Goal: Information Seeking & Learning: Learn about a topic

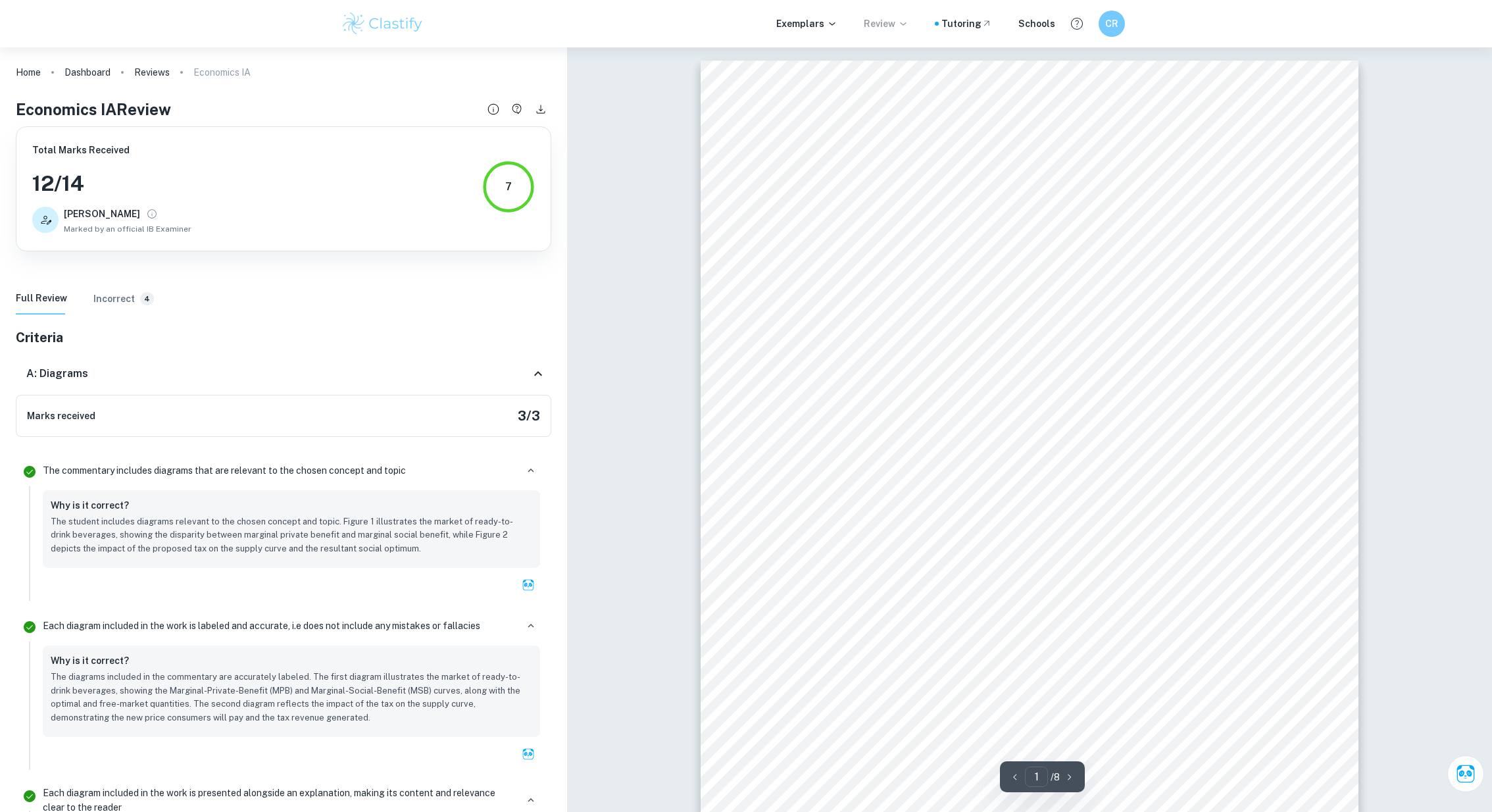
click at [887, 20] on p "Review" at bounding box center [887, 23] width 45 height 15
click at [760, 82] on span "Done by certifier IB examiners." at bounding box center [763, 78] width 117 height 12
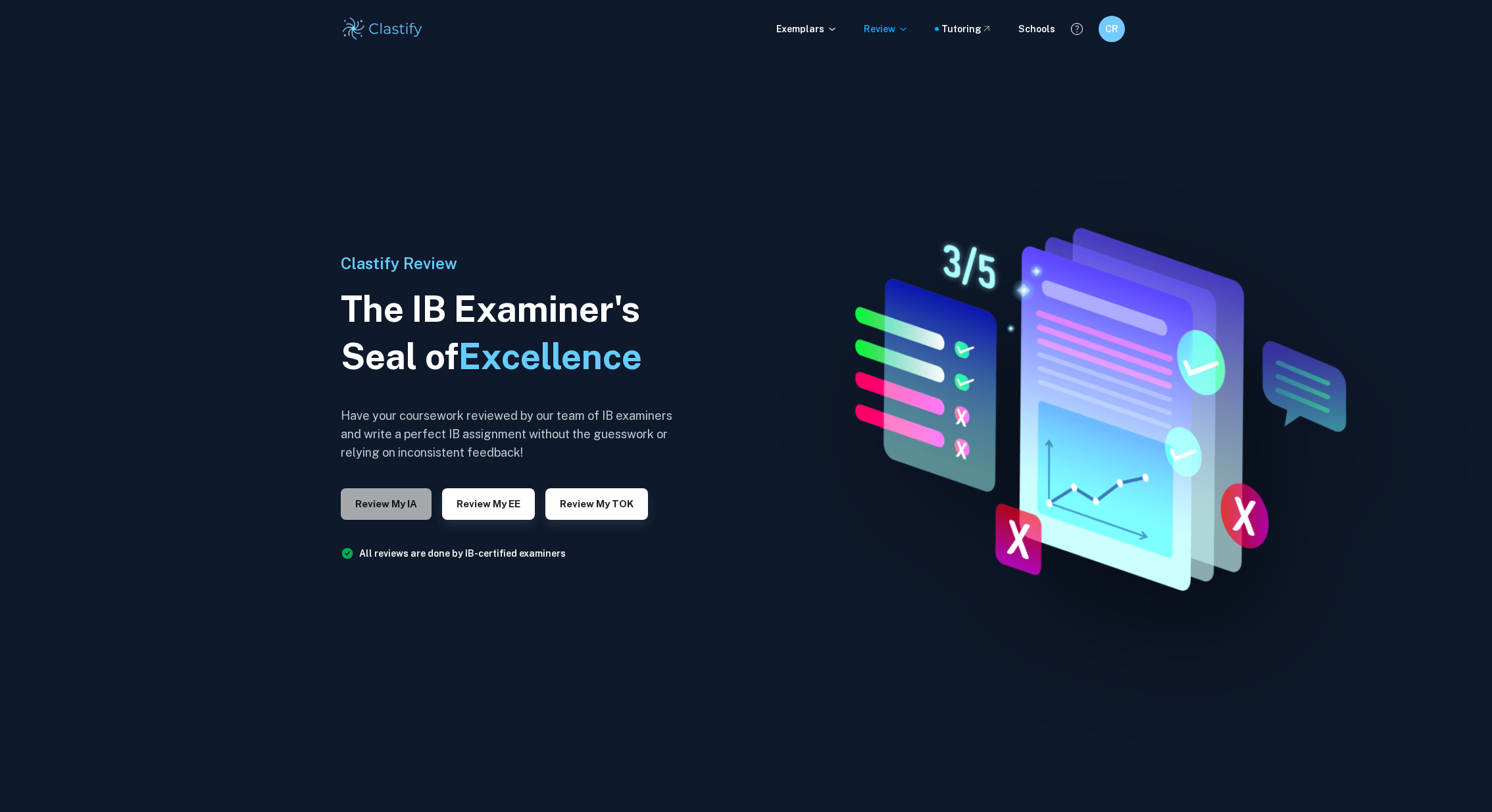
click at [389, 506] on button "Review my IA" at bounding box center [386, 504] width 91 height 32
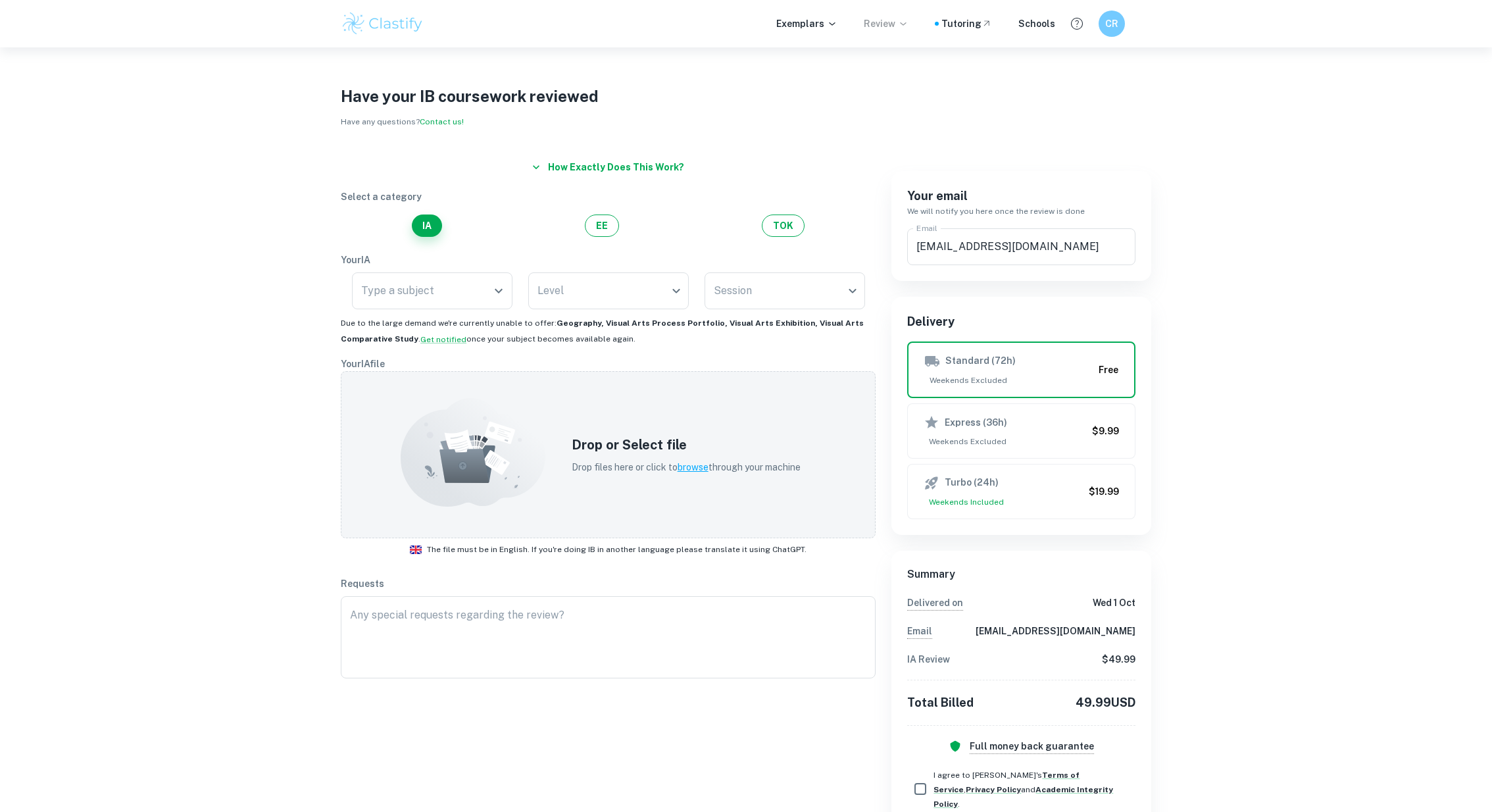
click at [906, 23] on icon at bounding box center [903, 24] width 6 height 3
click at [1103, 17] on div at bounding box center [746, 406] width 1492 height 812
click at [1112, 23] on h6 "CR" at bounding box center [1111, 23] width 16 height 15
click at [1076, 74] on div "Dashboard" at bounding box center [1056, 66] width 88 height 26
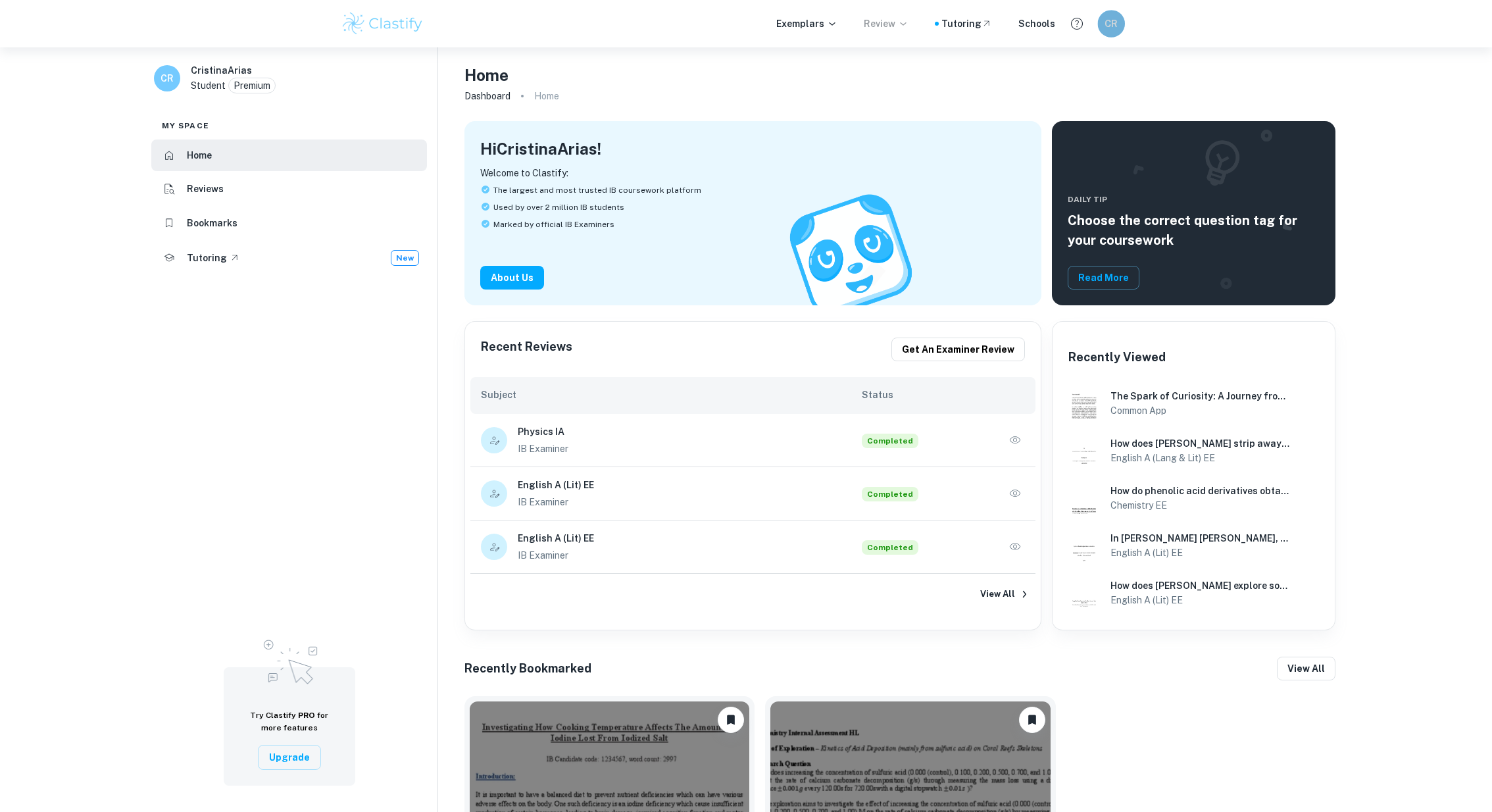
click at [1110, 28] on h6 "CR" at bounding box center [1111, 23] width 16 height 15
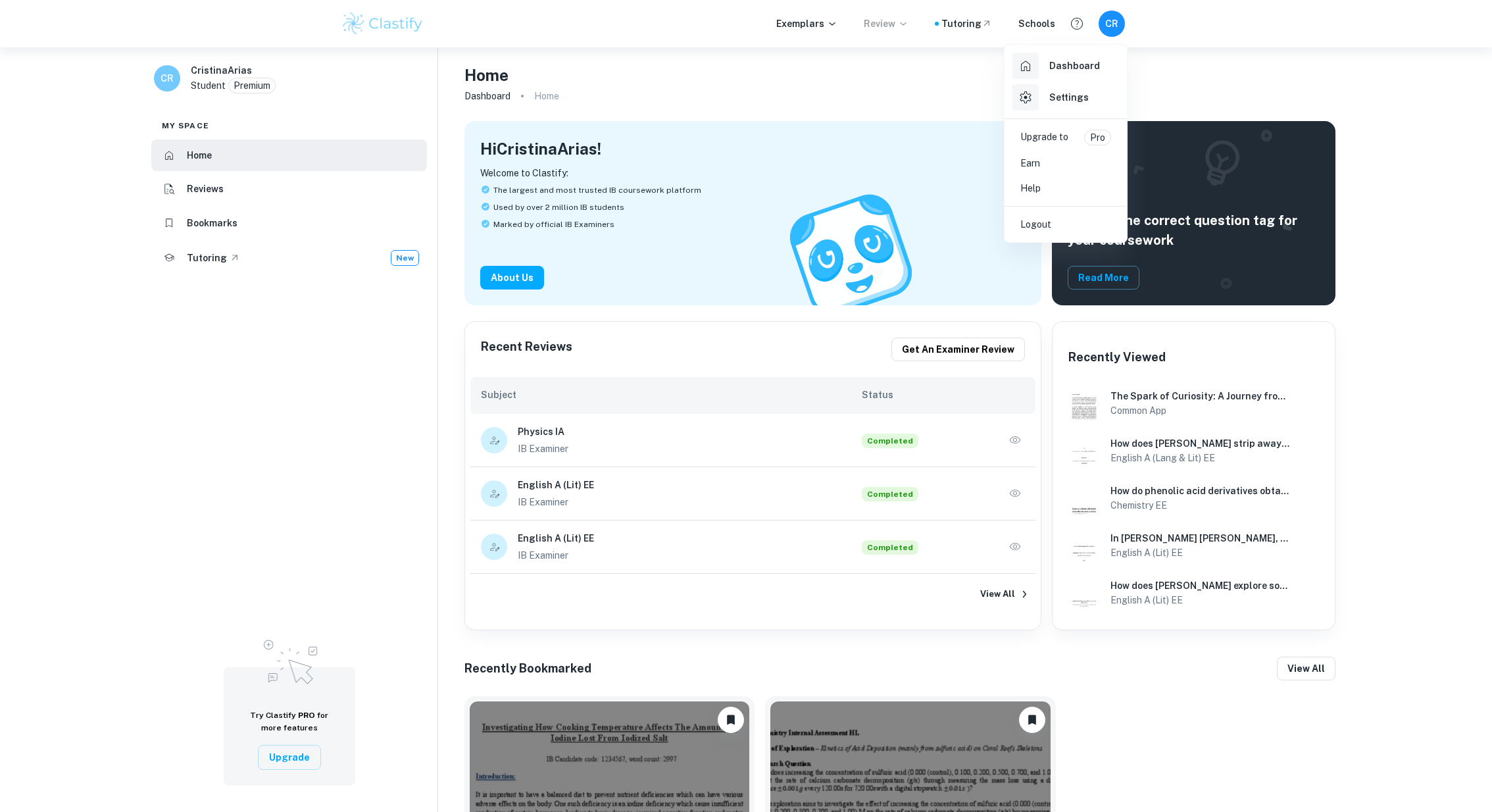
click at [1234, 67] on div at bounding box center [746, 406] width 1492 height 812
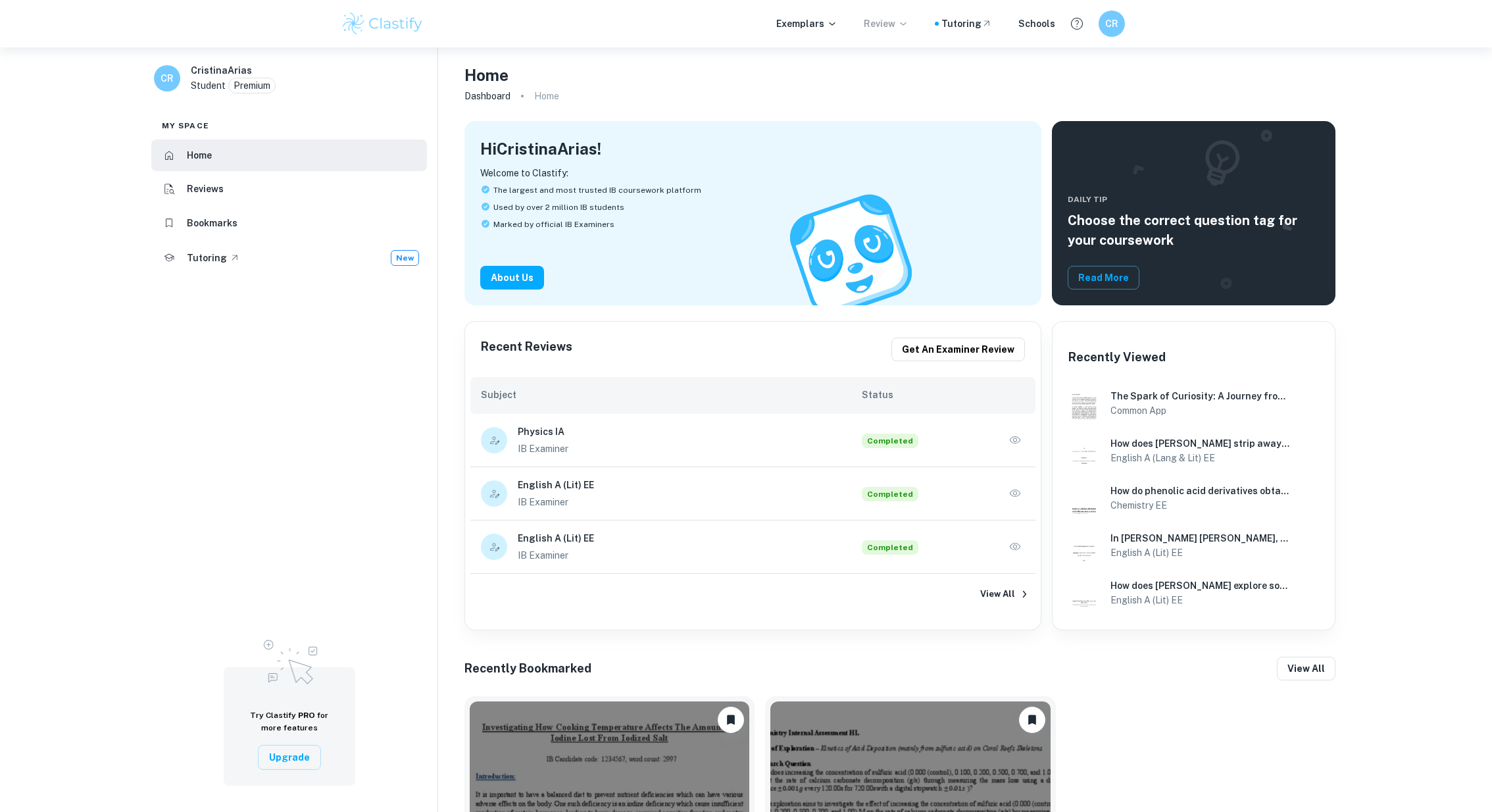
click at [152, 75] on div "CR CristinaArias Student Premium" at bounding box center [289, 81] width 297 height 46
click at [168, 75] on h6 "CR" at bounding box center [167, 78] width 15 height 15
click at [213, 75] on h6 "CristinaArias" at bounding box center [221, 70] width 61 height 15
click at [1017, 483] on button "button" at bounding box center [1015, 493] width 19 height 19
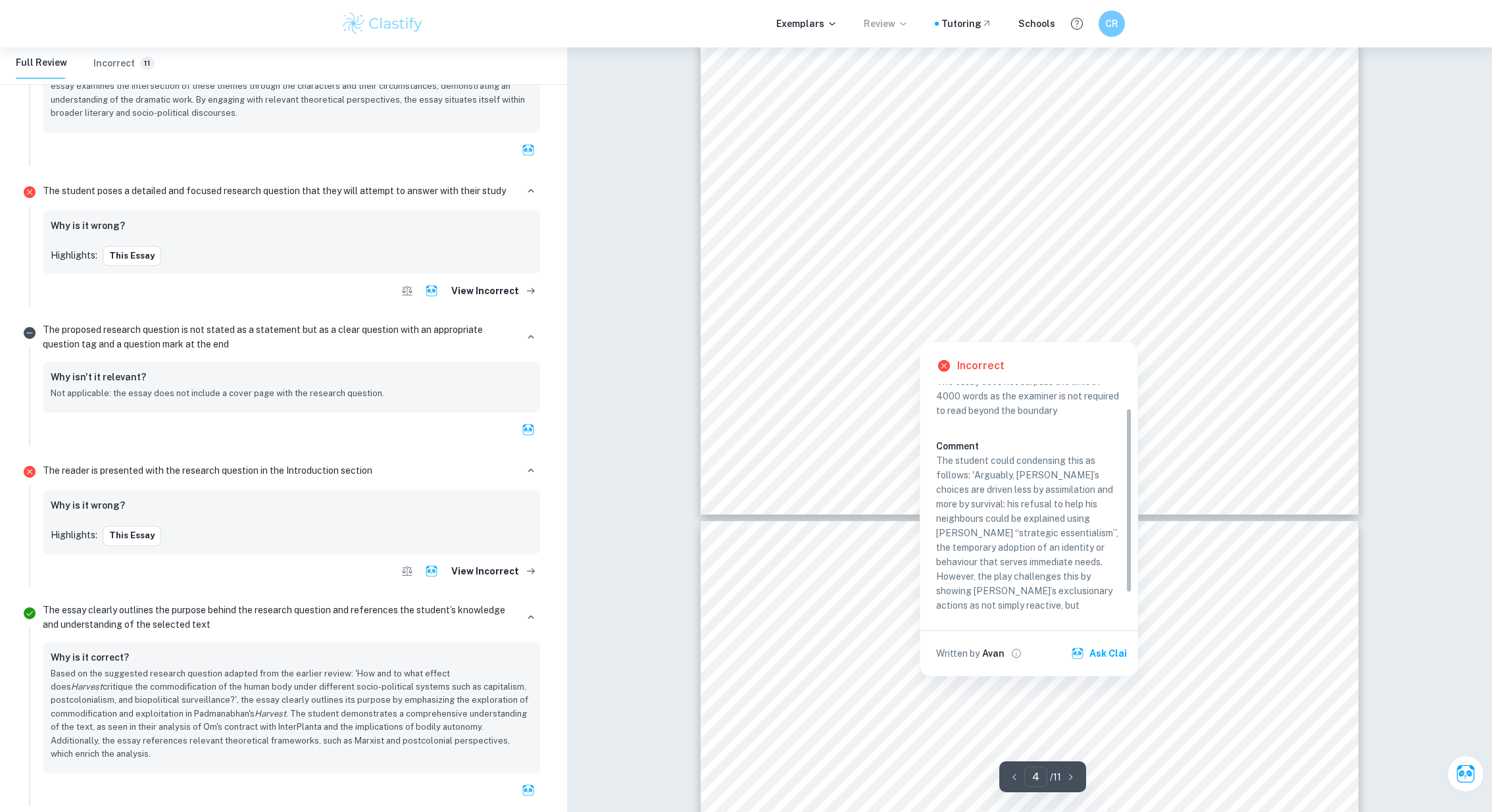
scroll to position [48, 0]
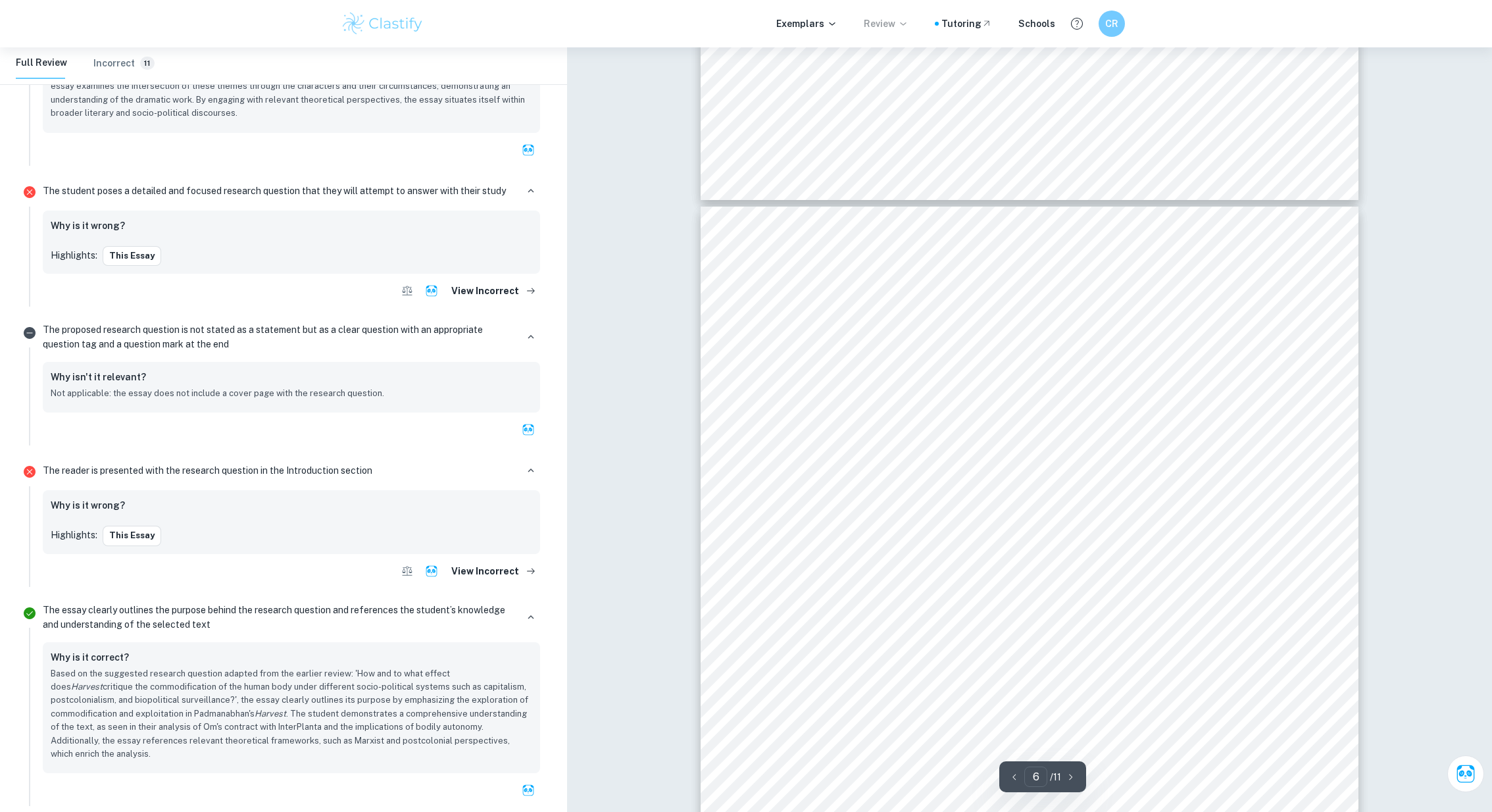
click at [1020, 531] on span "exploitative economic systems, it corrodes human values rather than enhancing t…" at bounding box center [1029, 536] width 501 height 12
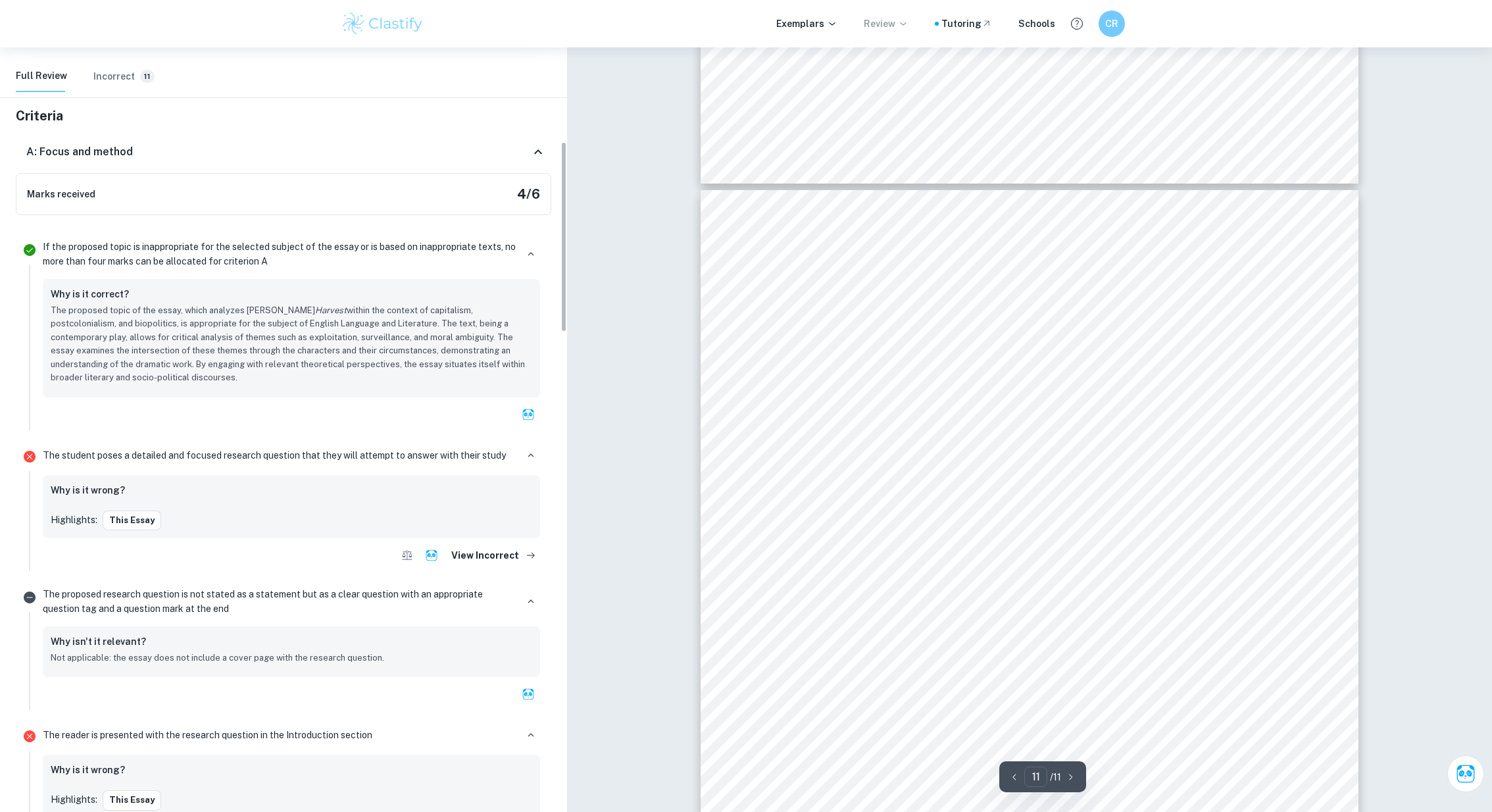
scroll to position [110, 0]
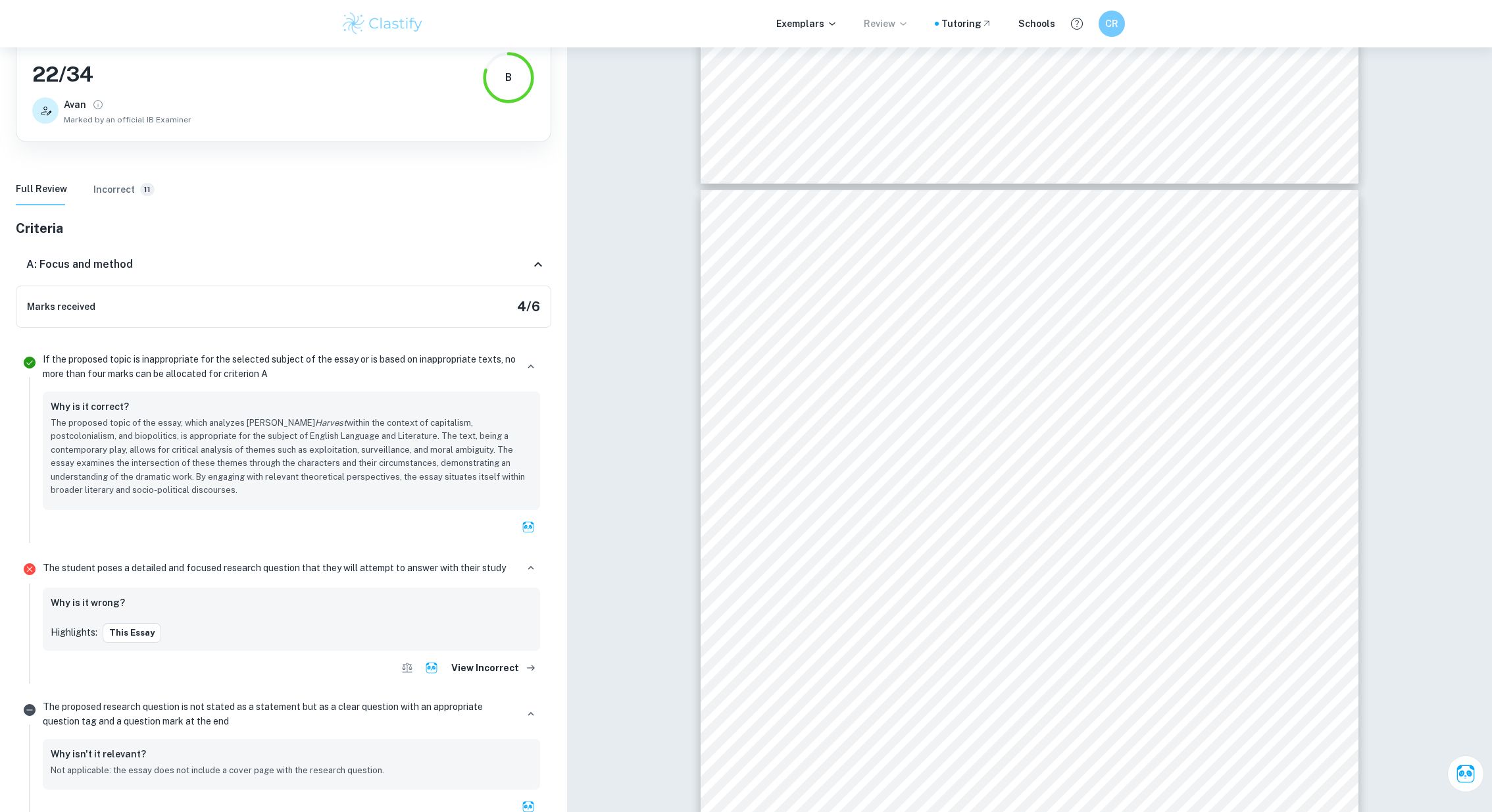
click at [116, 183] on h6 "Incorrect" at bounding box center [113, 190] width 41 height 15
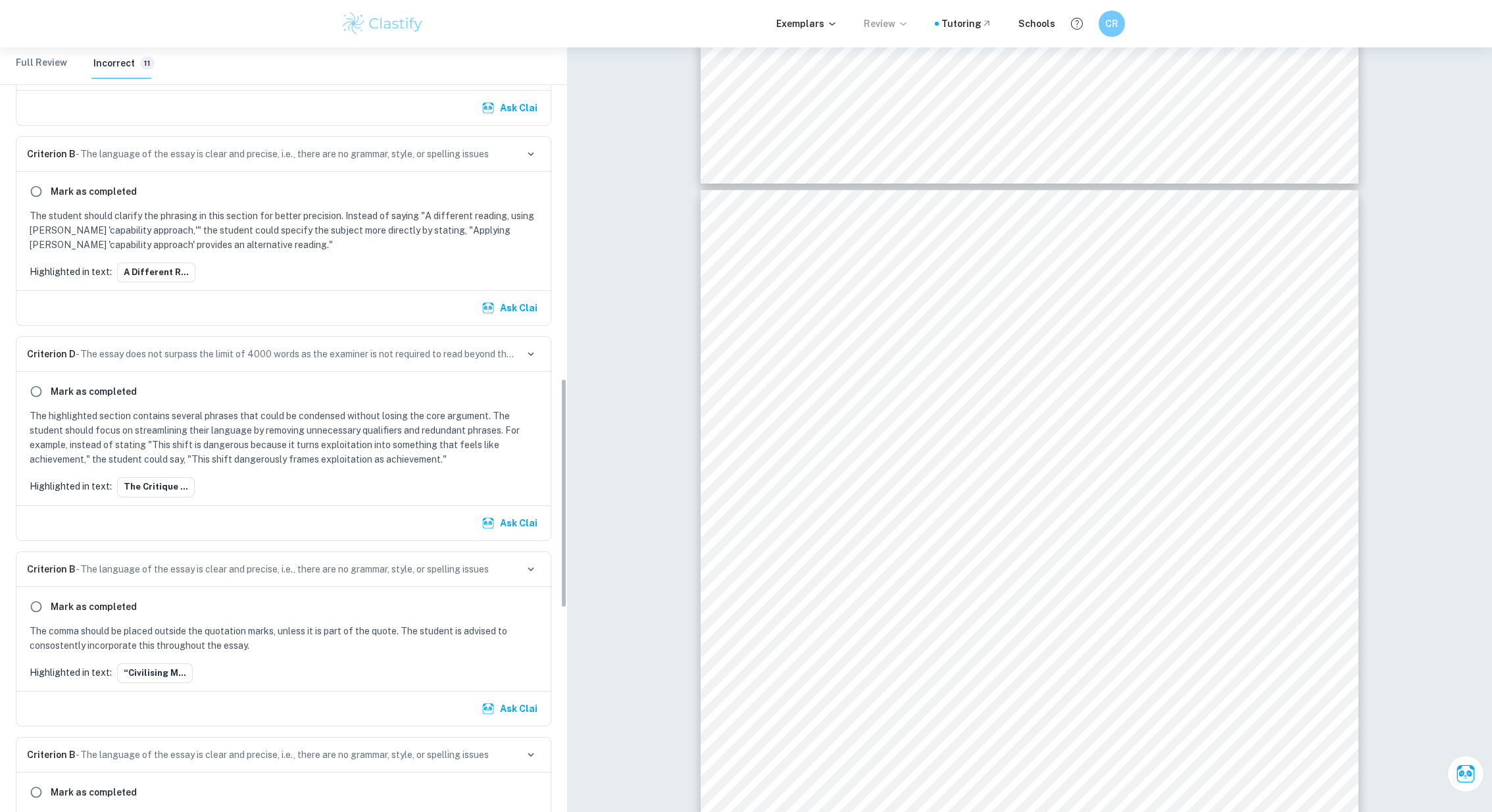
scroll to position [967, 0]
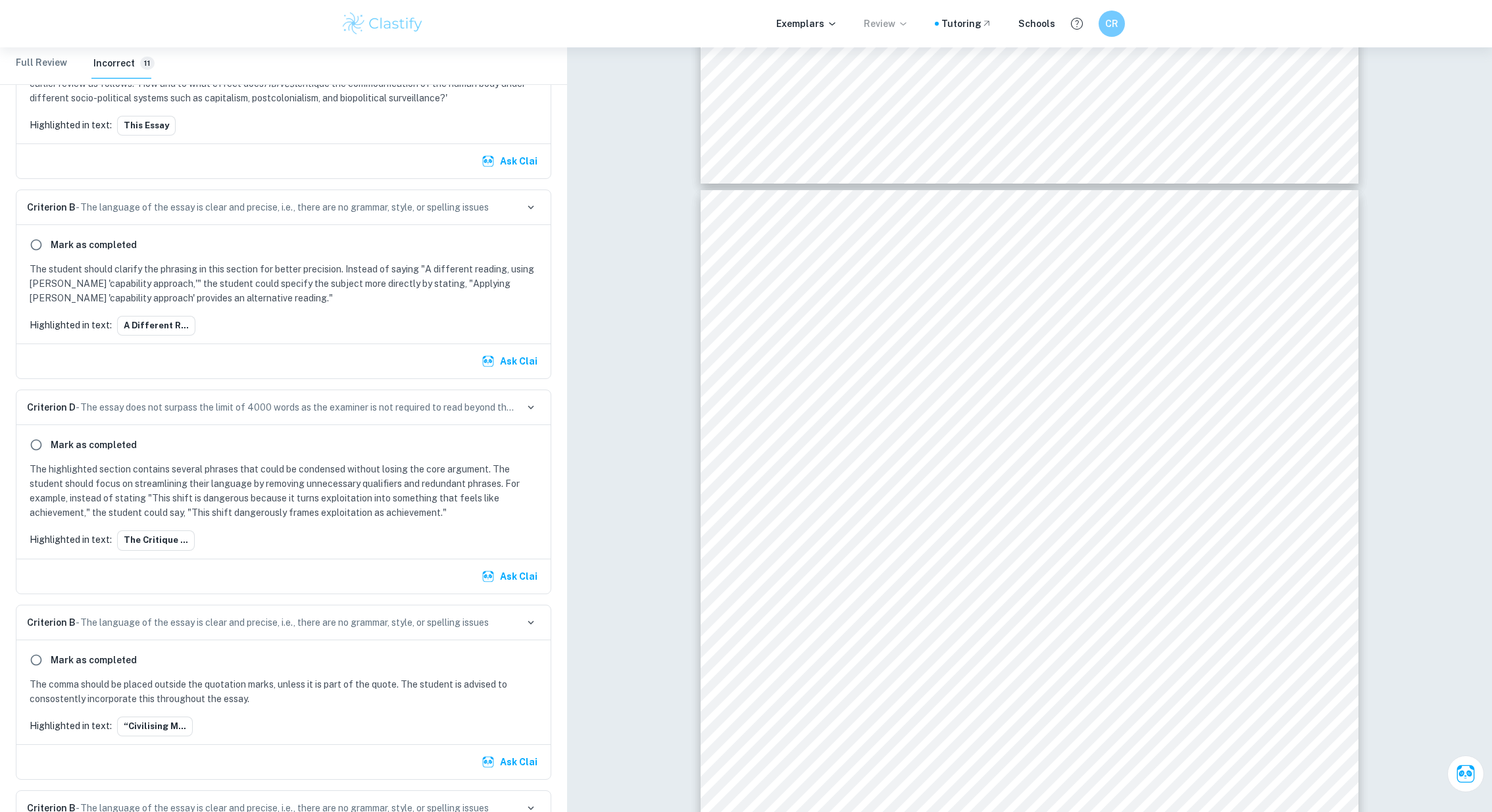
click at [179, 490] on p "The highlighted section contains several phrases that could be condensed withou…" at bounding box center [286, 490] width 513 height 58
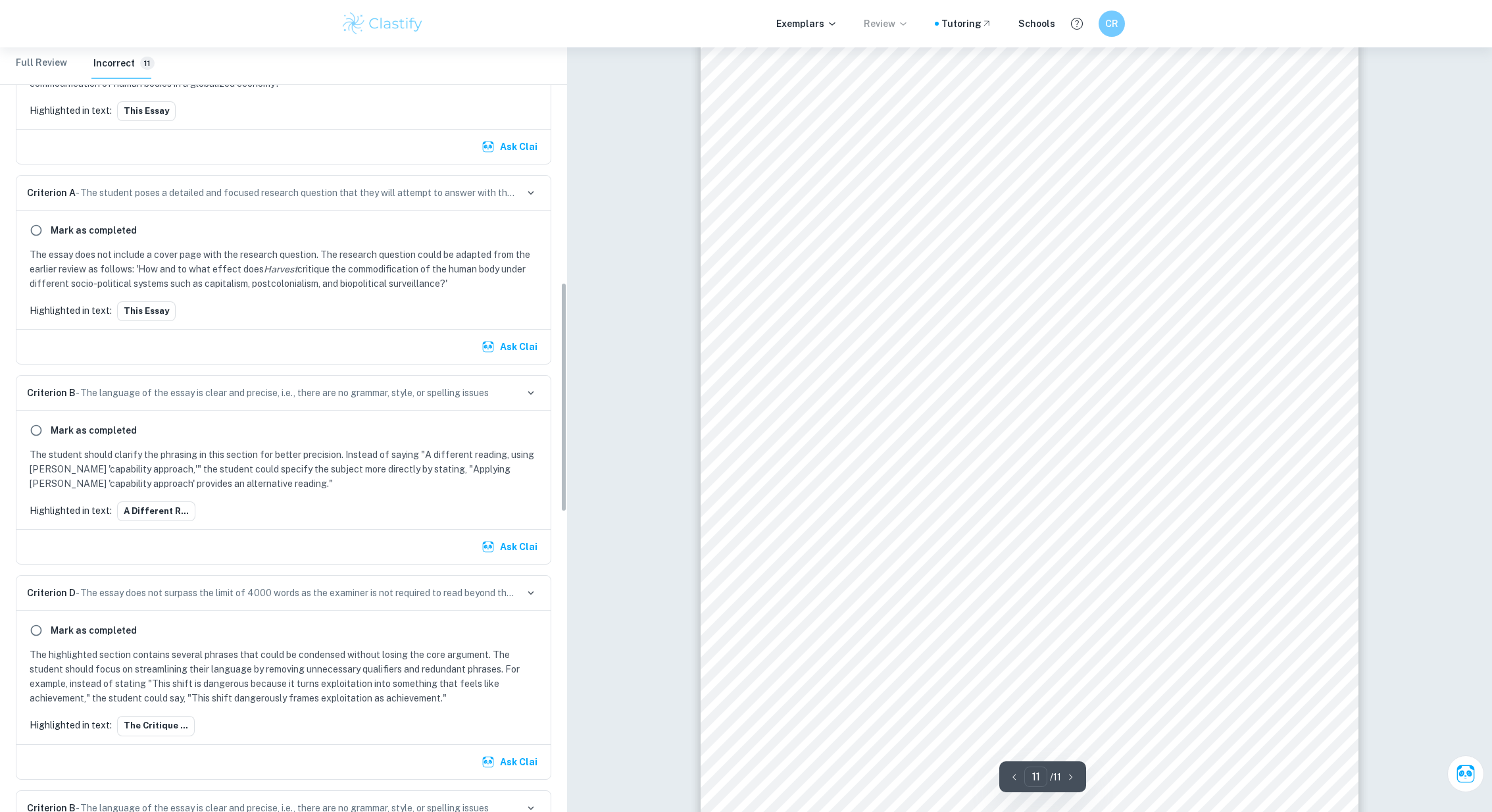
scroll to position [0, 0]
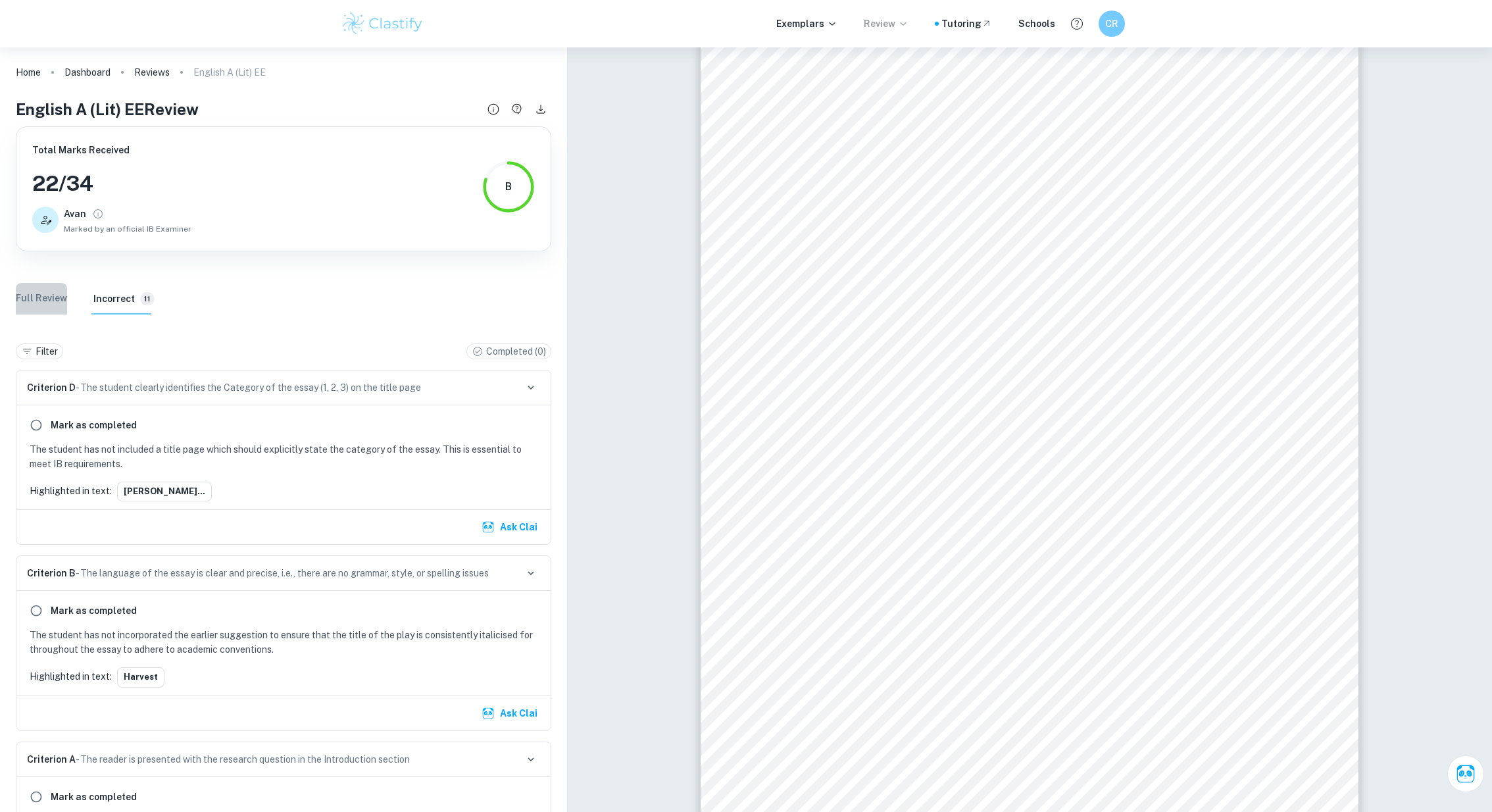
click at [41, 303] on Review "Full Review" at bounding box center [41, 298] width 51 height 32
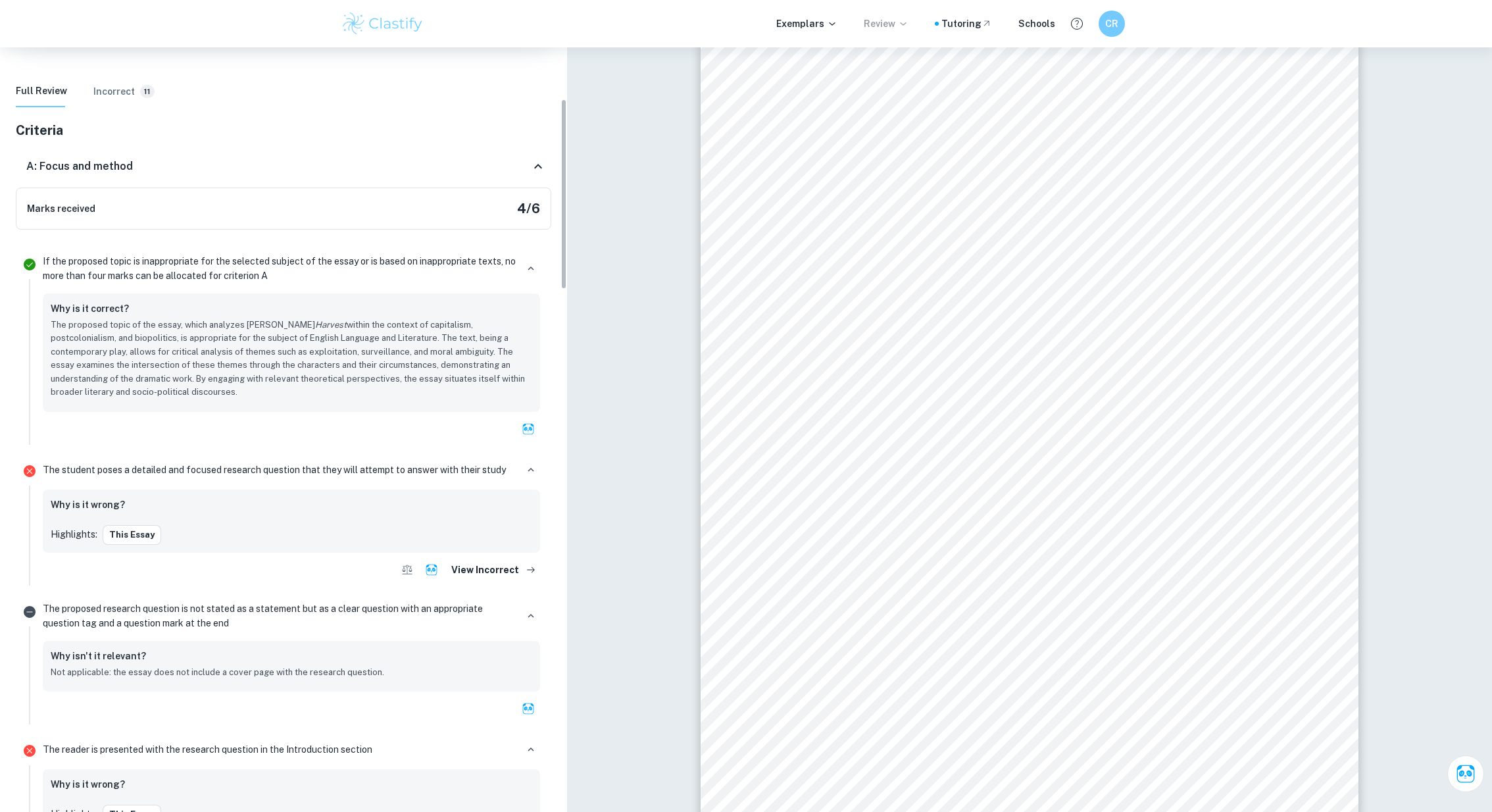
scroll to position [329, 0]
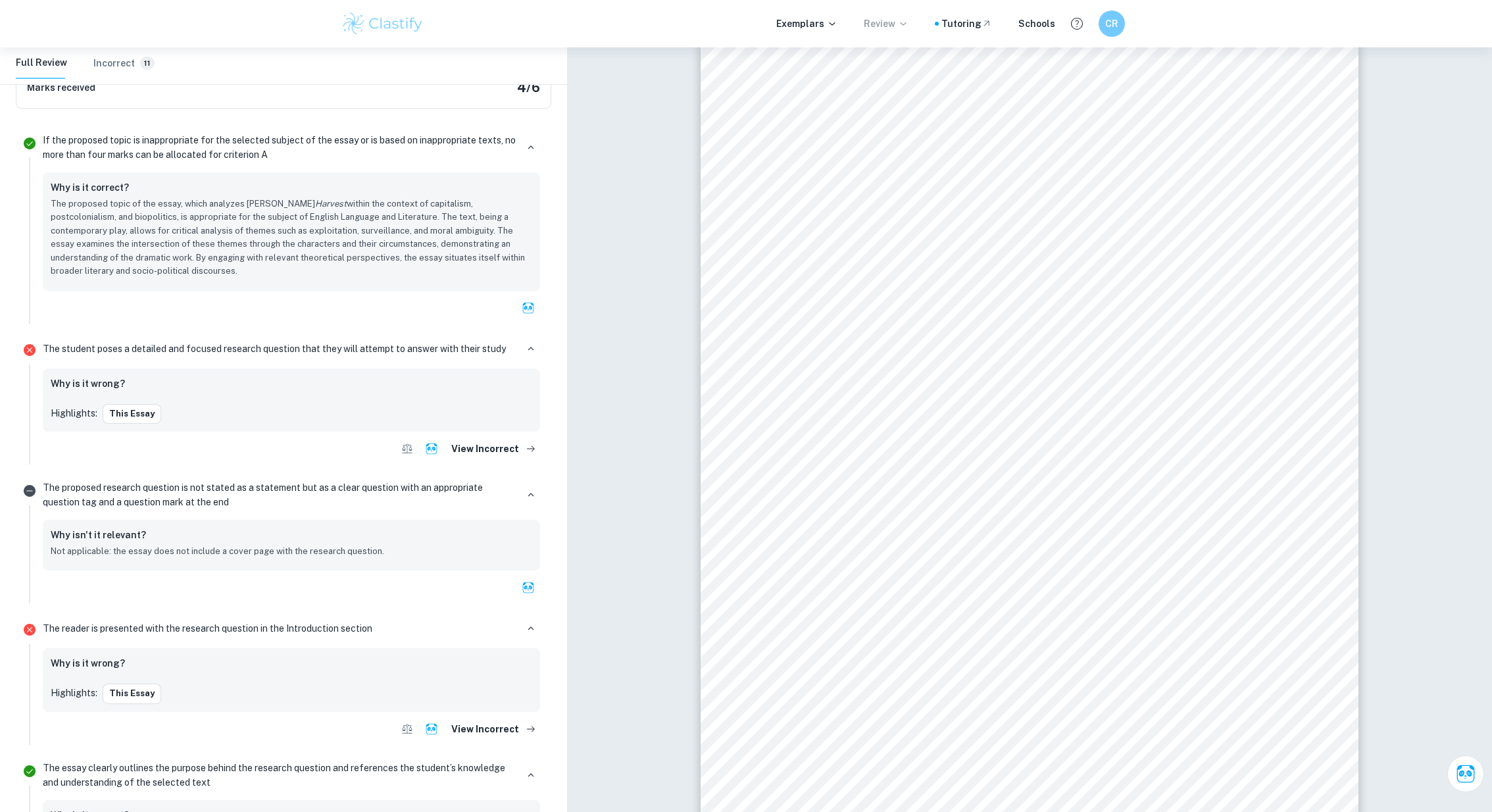
click at [421, 387] on div "Why is it wrong?" at bounding box center [291, 385] width 482 height 17
click at [136, 416] on button "this essay" at bounding box center [131, 413] width 58 height 19
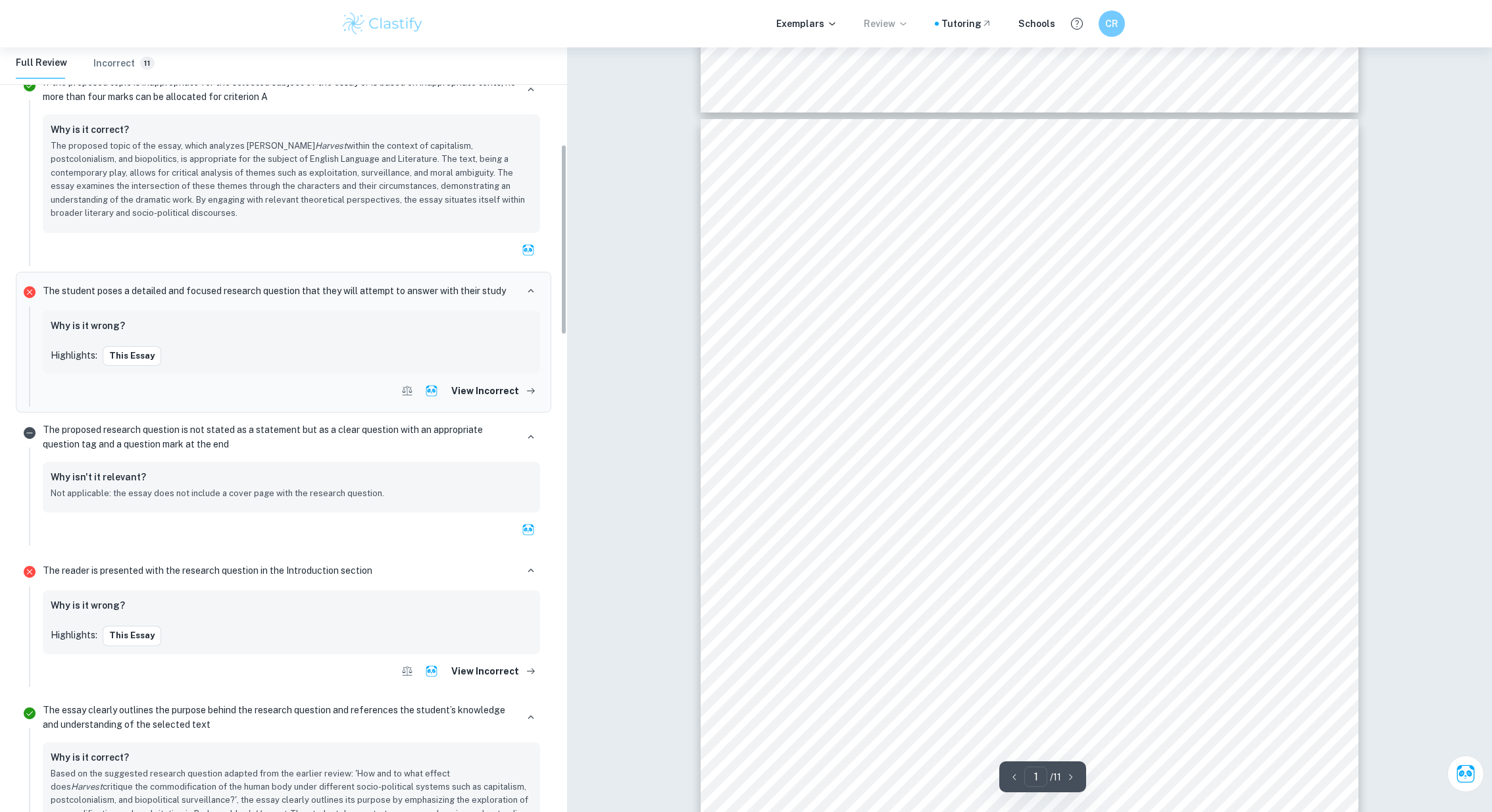
scroll to position [0, 0]
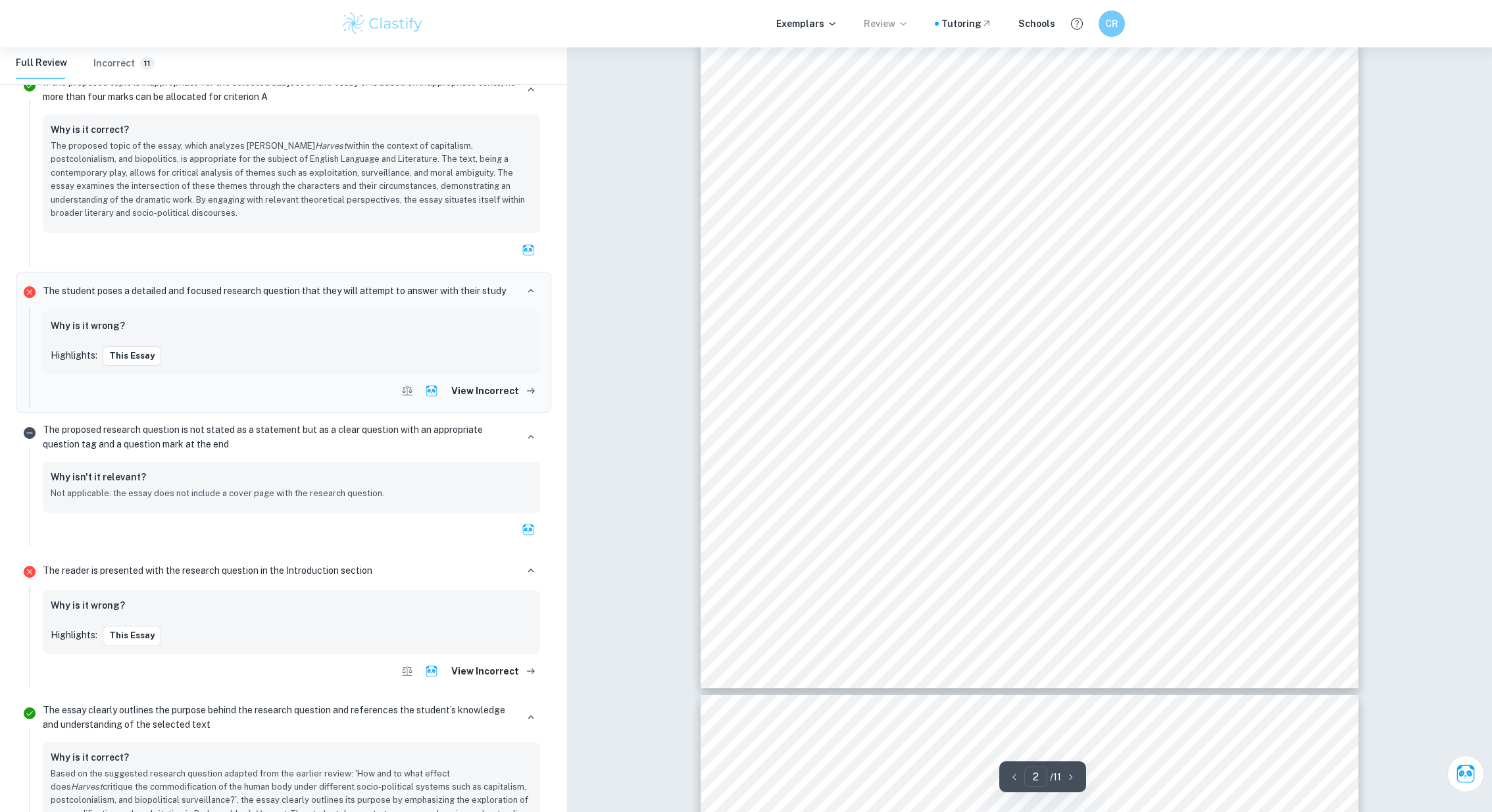
type input "3"
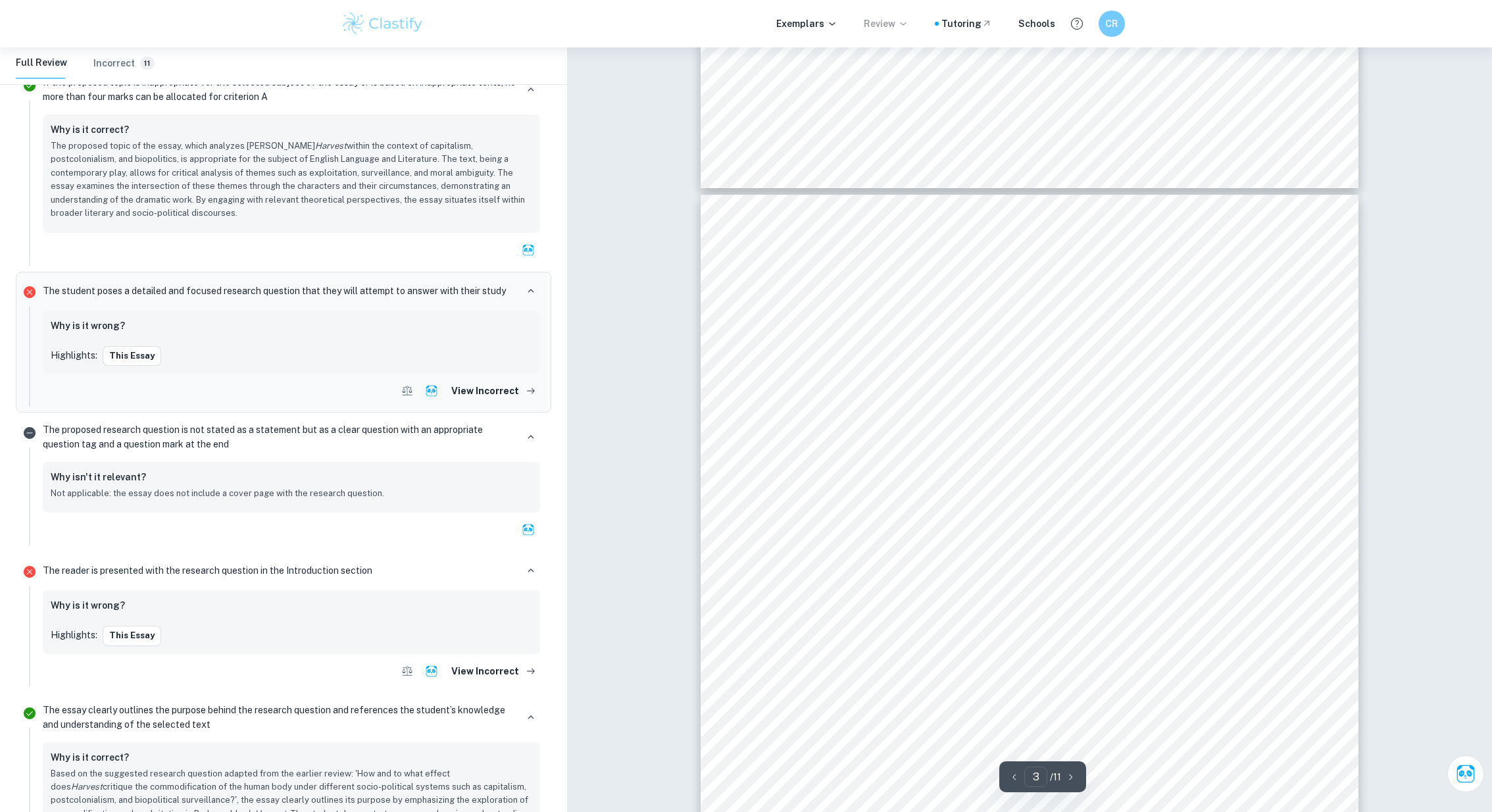
scroll to position [1518, 0]
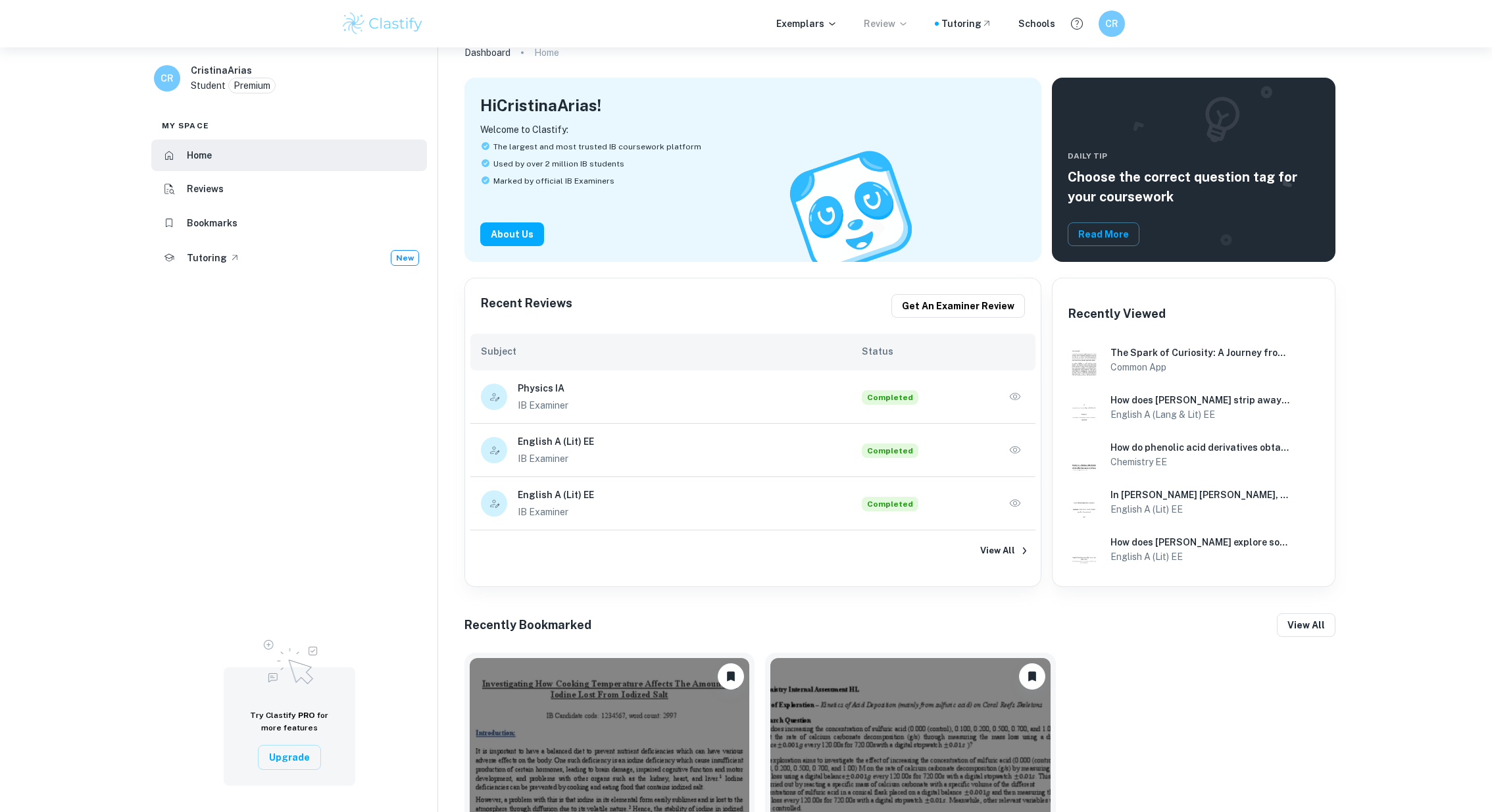
scroll to position [44, 0]
click at [1016, 503] on icon "button" at bounding box center [1016, 502] width 11 height 7
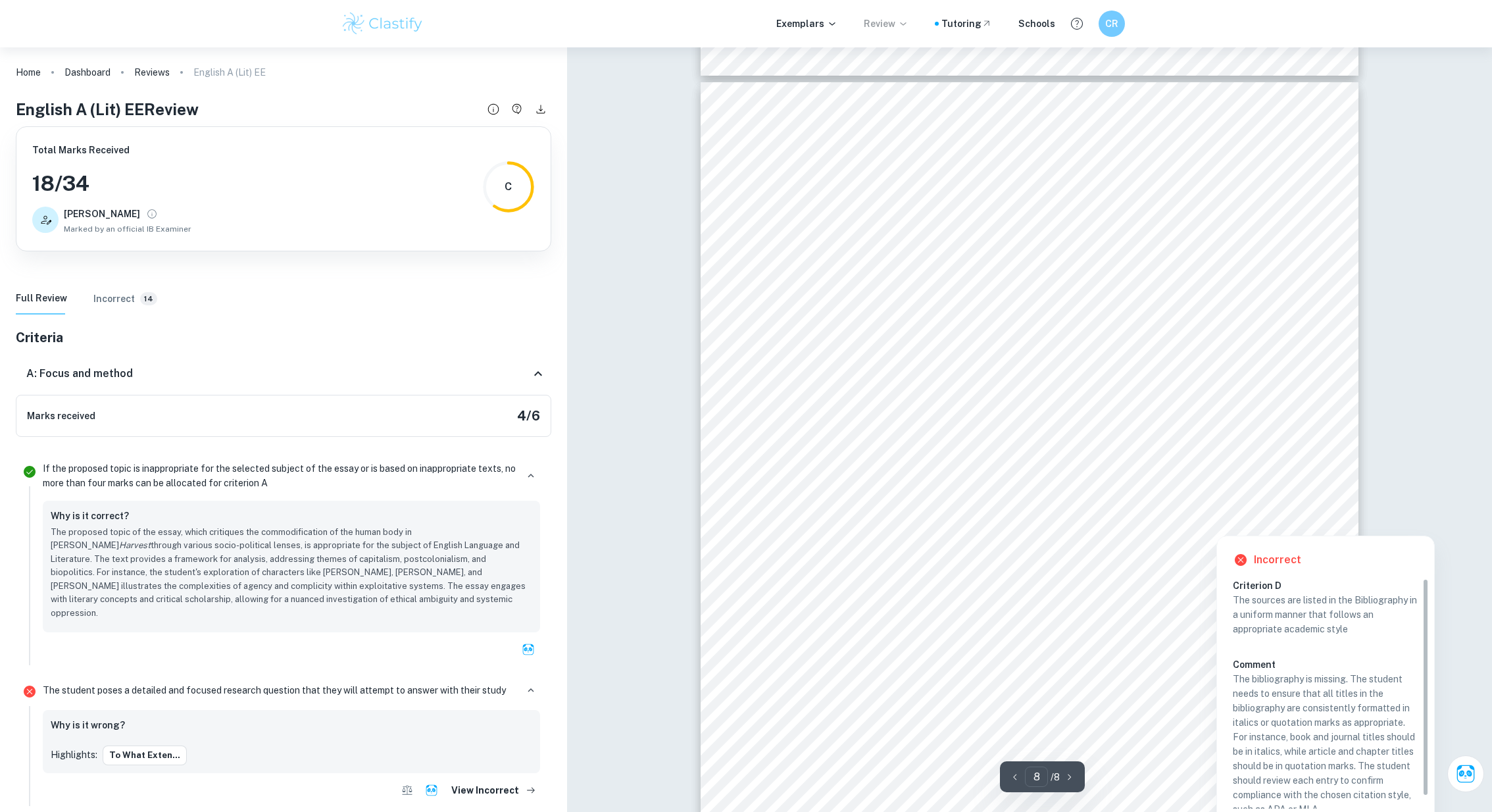
scroll to position [12, 0]
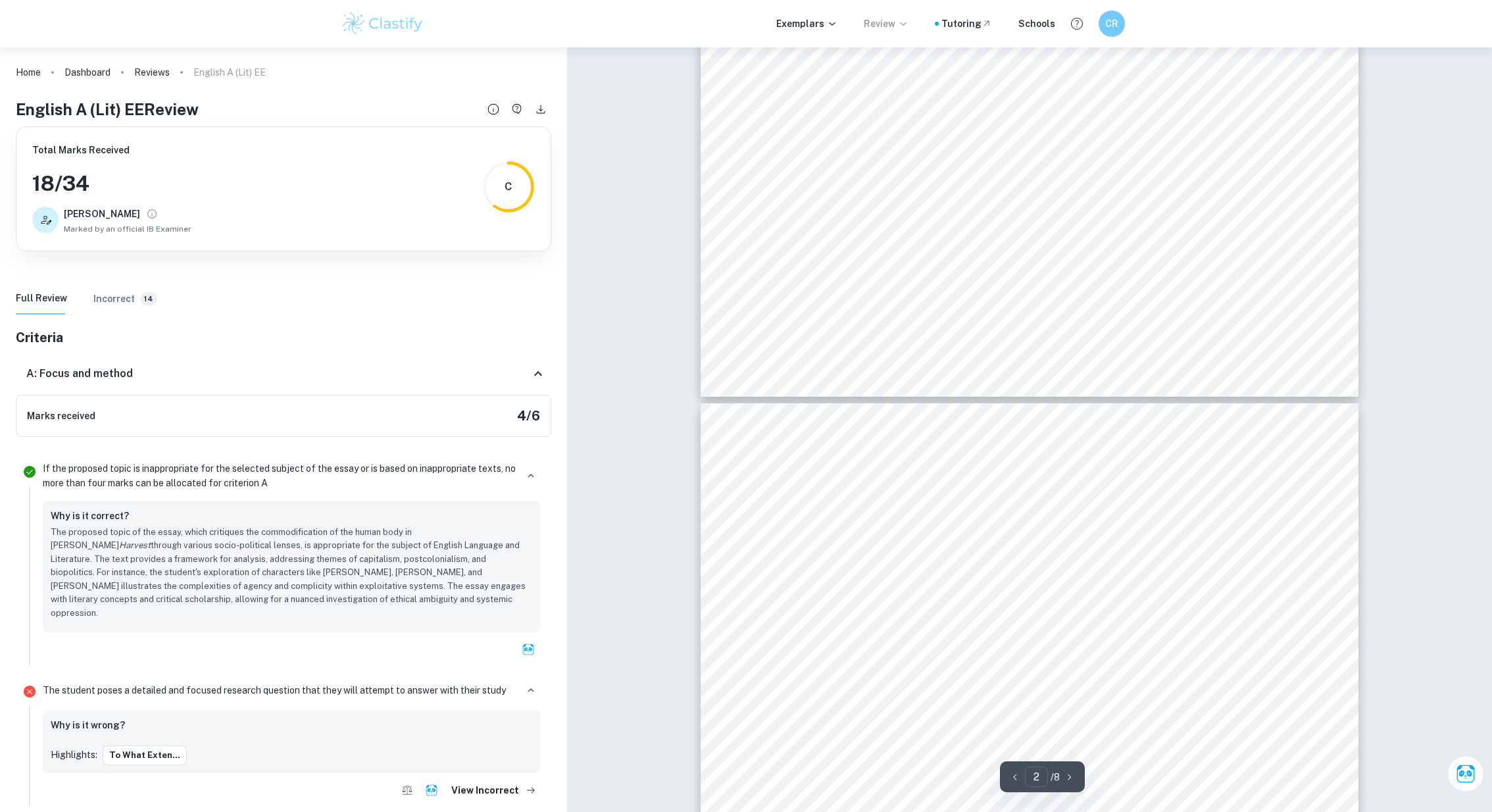
type input "1"
